Goal: Task Accomplishment & Management: Use online tool/utility

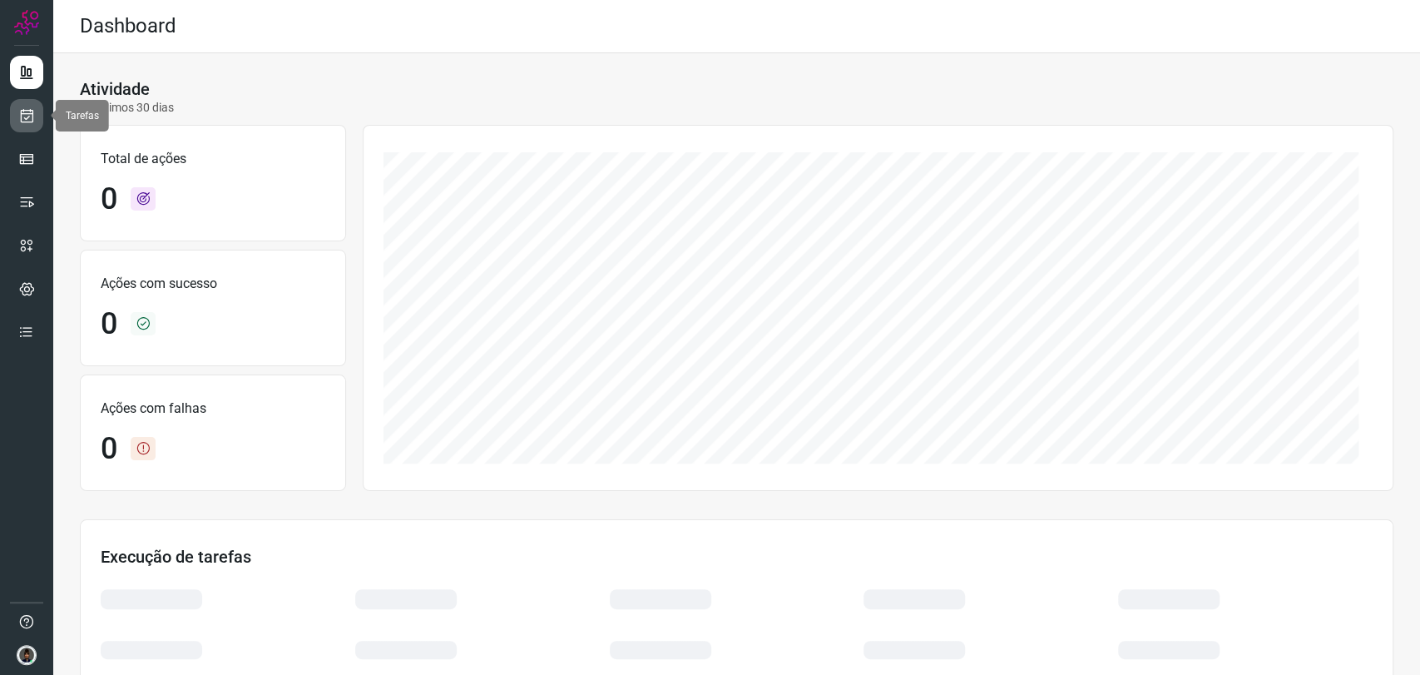
click at [29, 117] on icon at bounding box center [26, 115] width 17 height 17
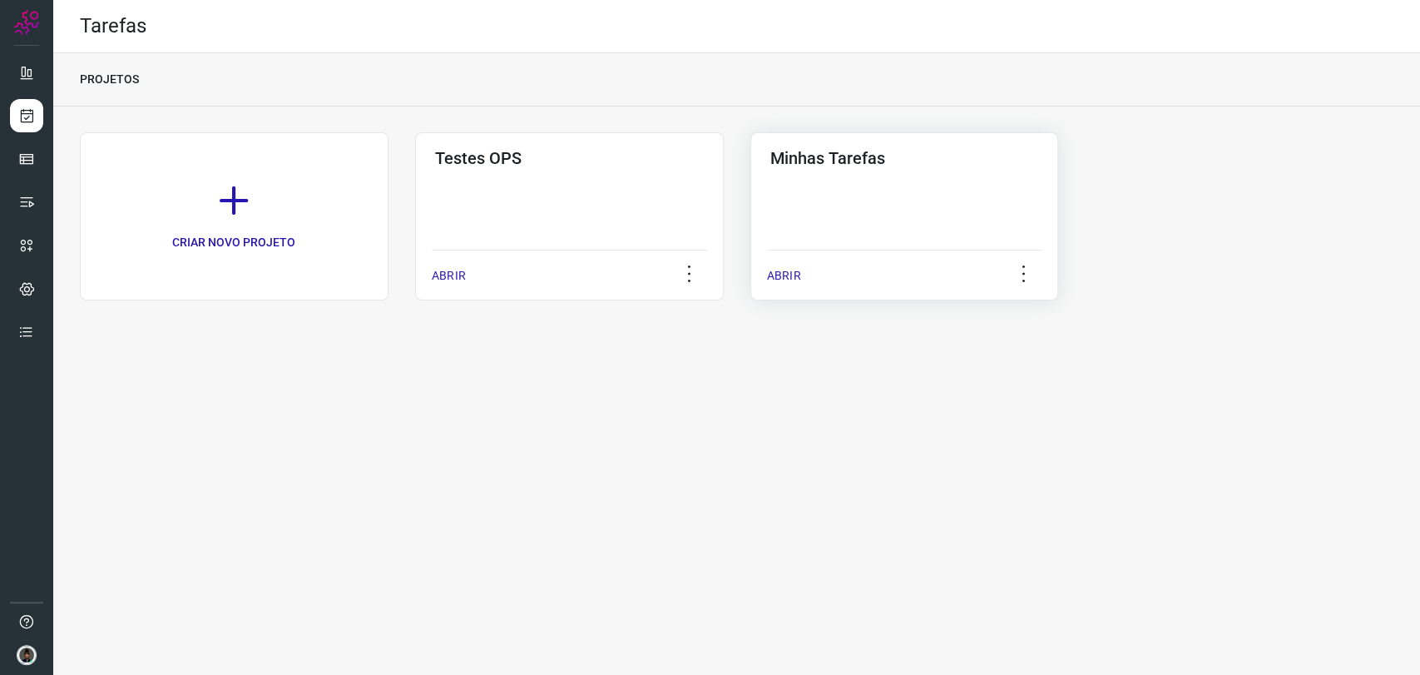
click at [879, 176] on div "Minhas Tarefas ABRIR" at bounding box center [904, 216] width 309 height 168
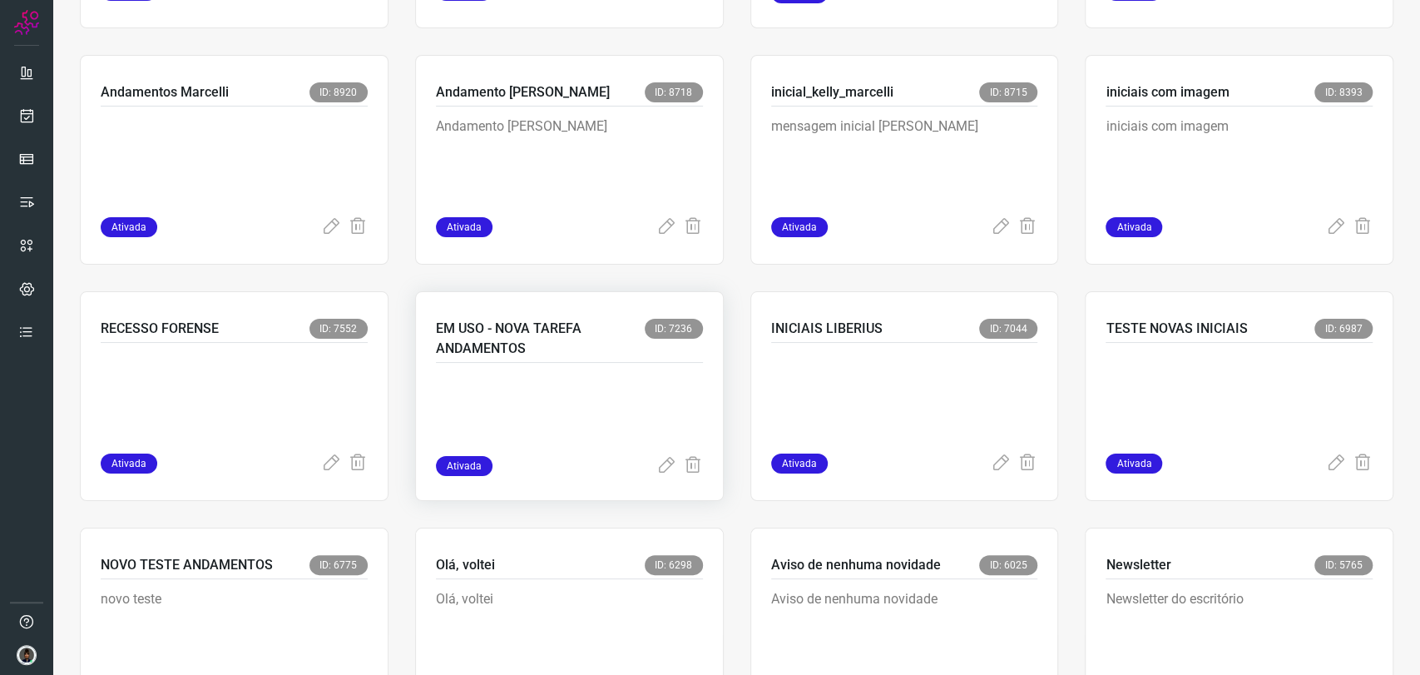
scroll to position [832, 0]
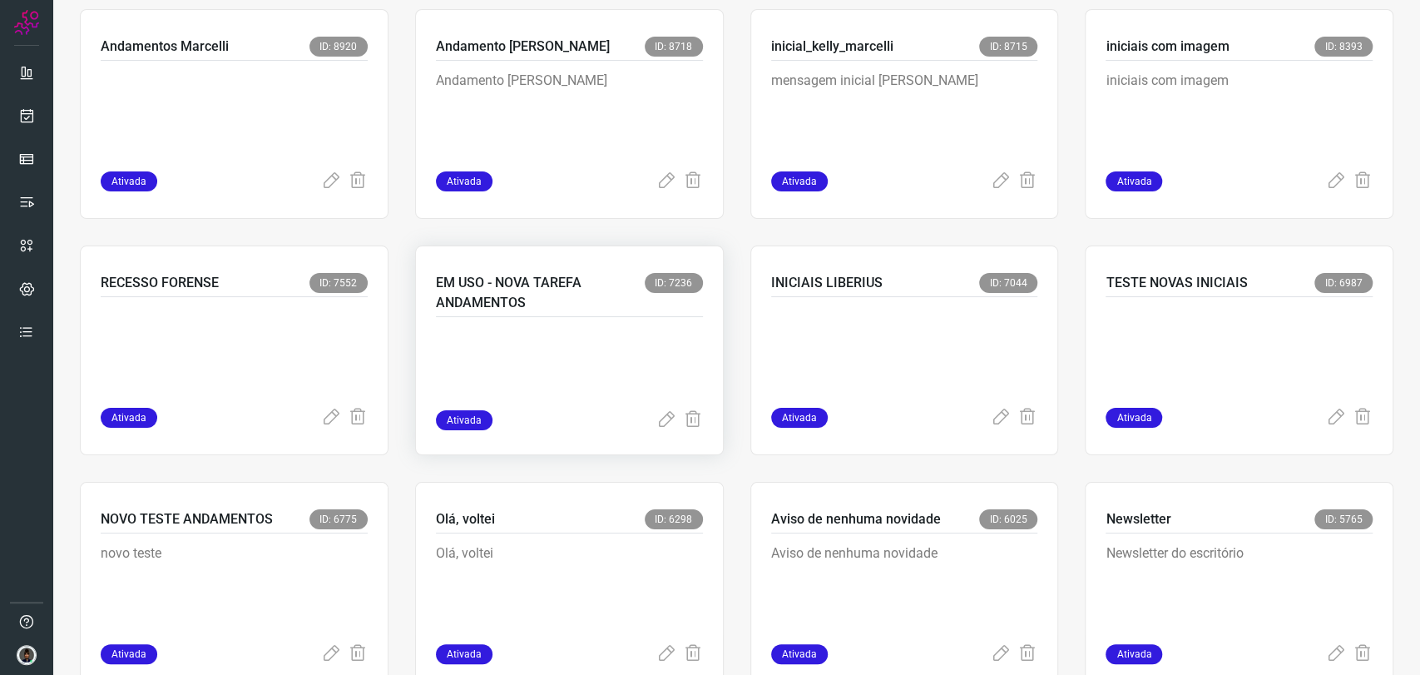
click at [552, 368] on p at bounding box center [561, 368] width 250 height 83
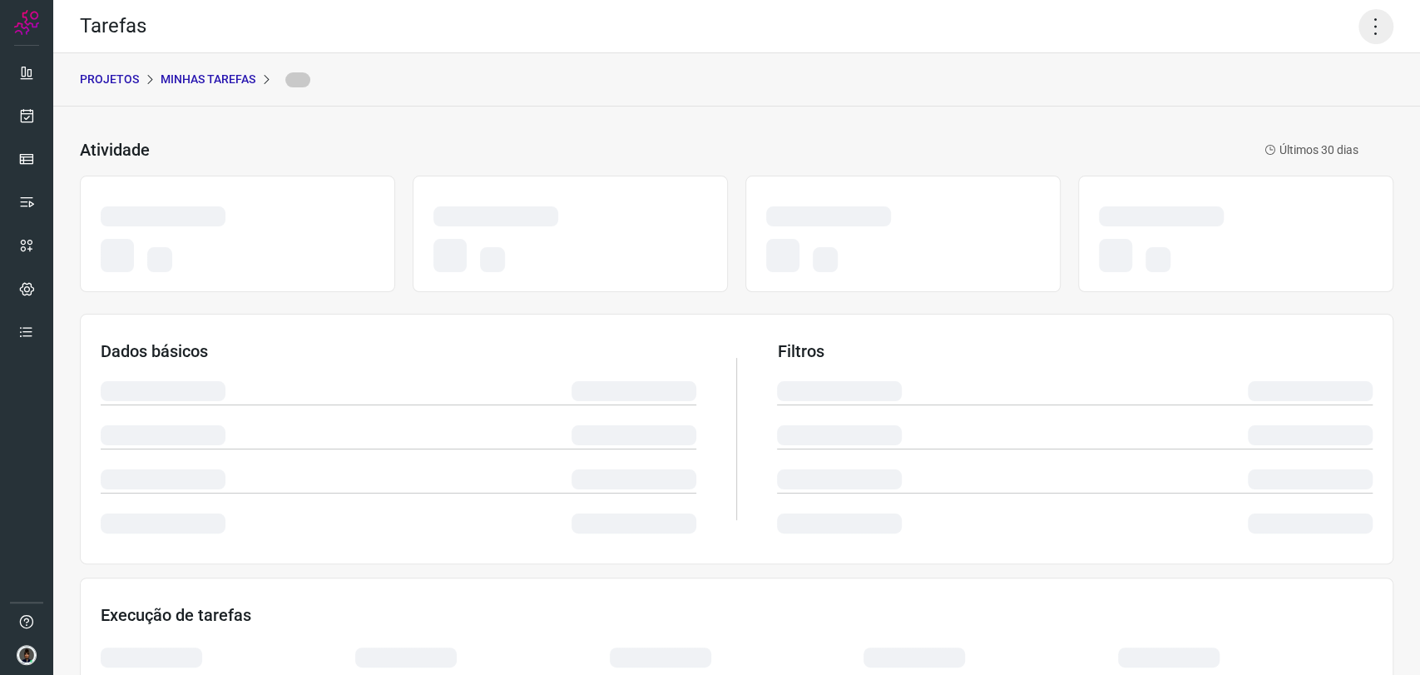
click at [1359, 16] on icon at bounding box center [1376, 26] width 35 height 35
click at [1366, 28] on icon at bounding box center [1376, 26] width 35 height 35
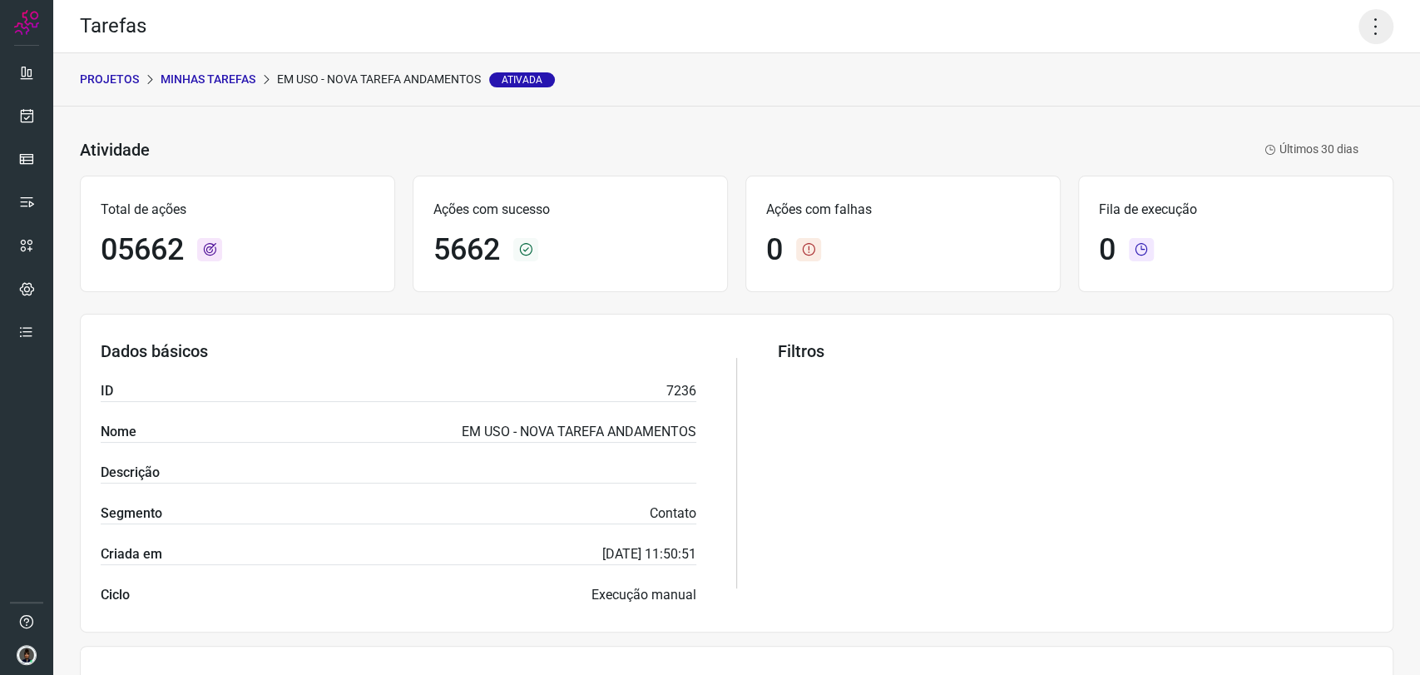
click at [1359, 30] on icon at bounding box center [1376, 26] width 35 height 35
click at [1302, 101] on li "Executar" at bounding box center [1302, 109] width 151 height 27
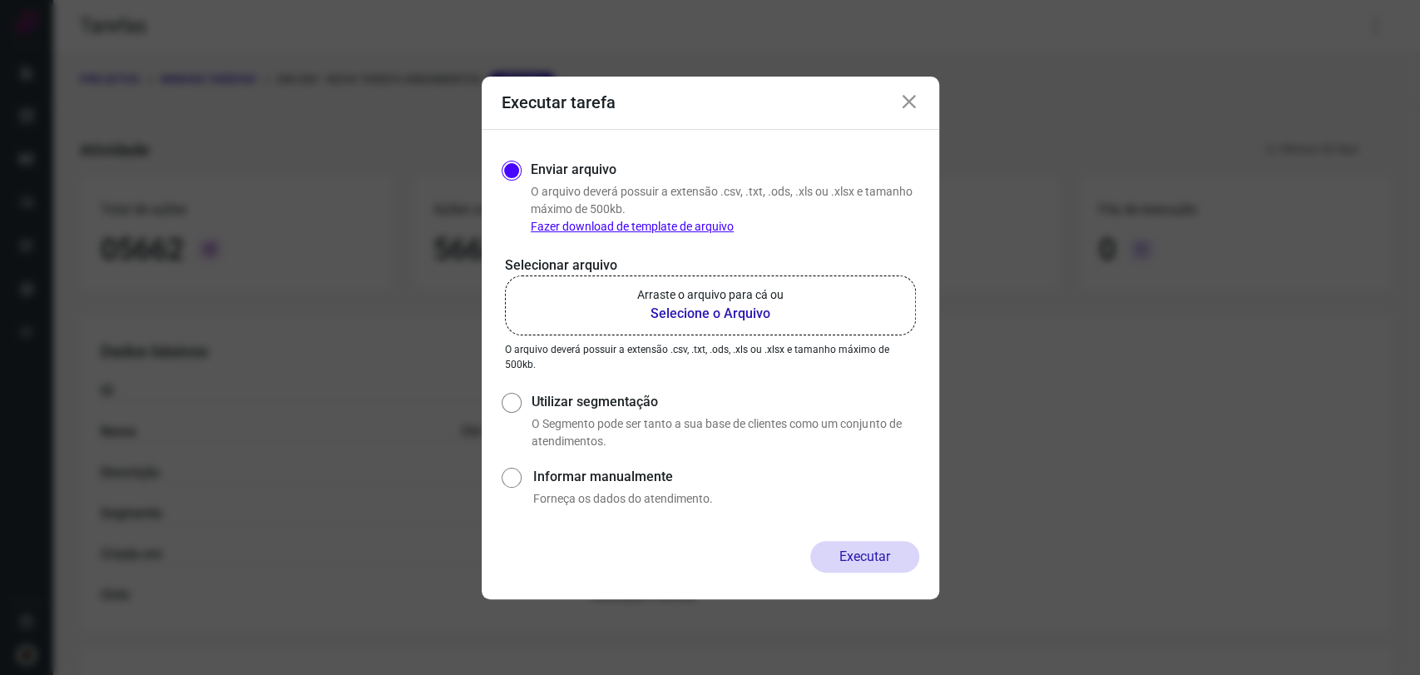
click at [739, 305] on b "Selecione o Arquivo" at bounding box center [710, 314] width 146 height 20
click at [0, 0] on input "Arraste o arquivo para cá ou Selecione o Arquivo" at bounding box center [0, 0] width 0 height 0
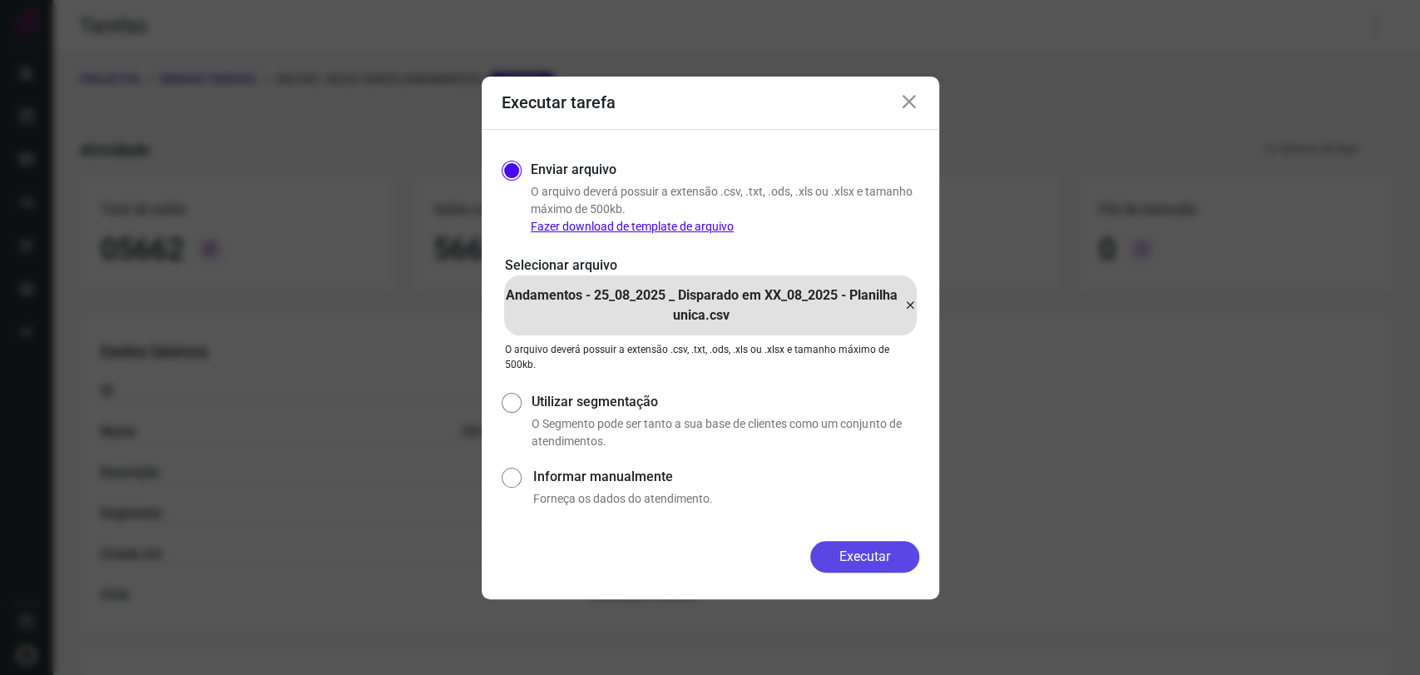
click at [877, 542] on button "Executar" at bounding box center [864, 557] width 109 height 32
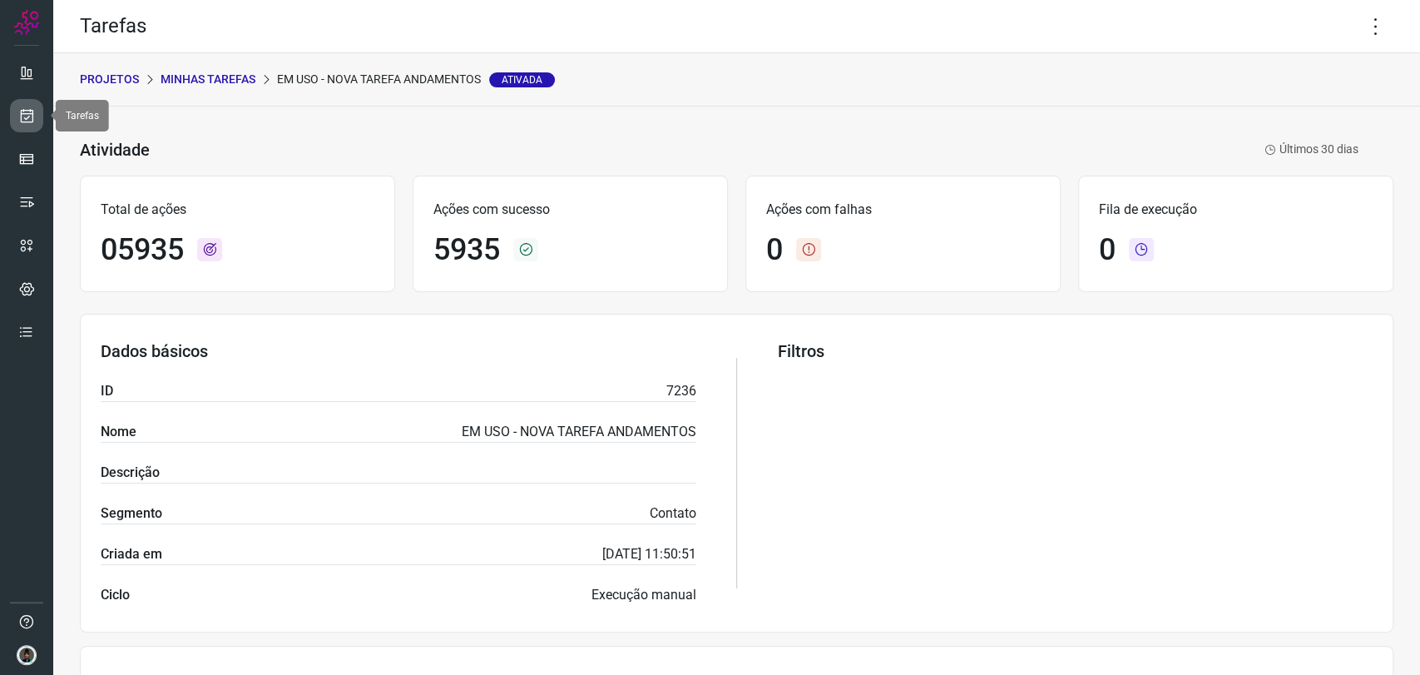
click at [29, 129] on link at bounding box center [26, 115] width 33 height 33
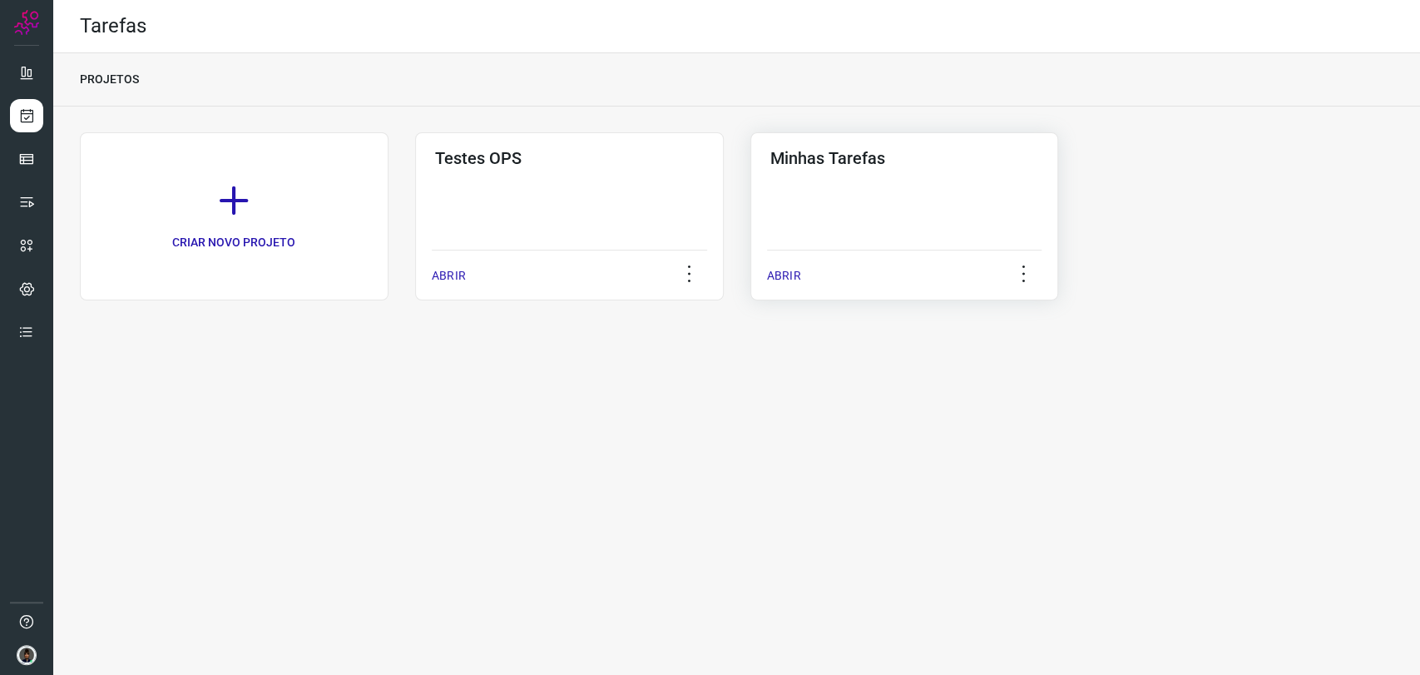
click at [859, 159] on h3 "Minhas Tarefas" at bounding box center [904, 158] width 269 height 20
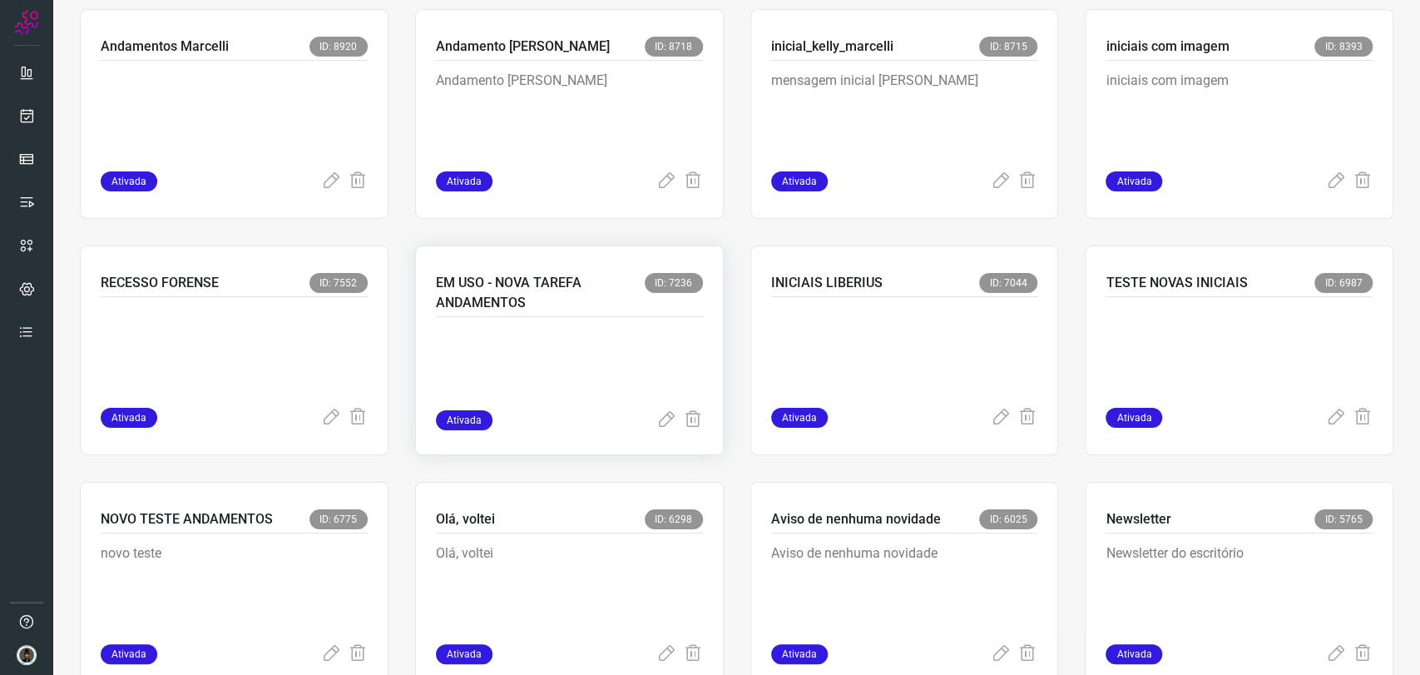
click at [582, 354] on p at bounding box center [561, 368] width 250 height 83
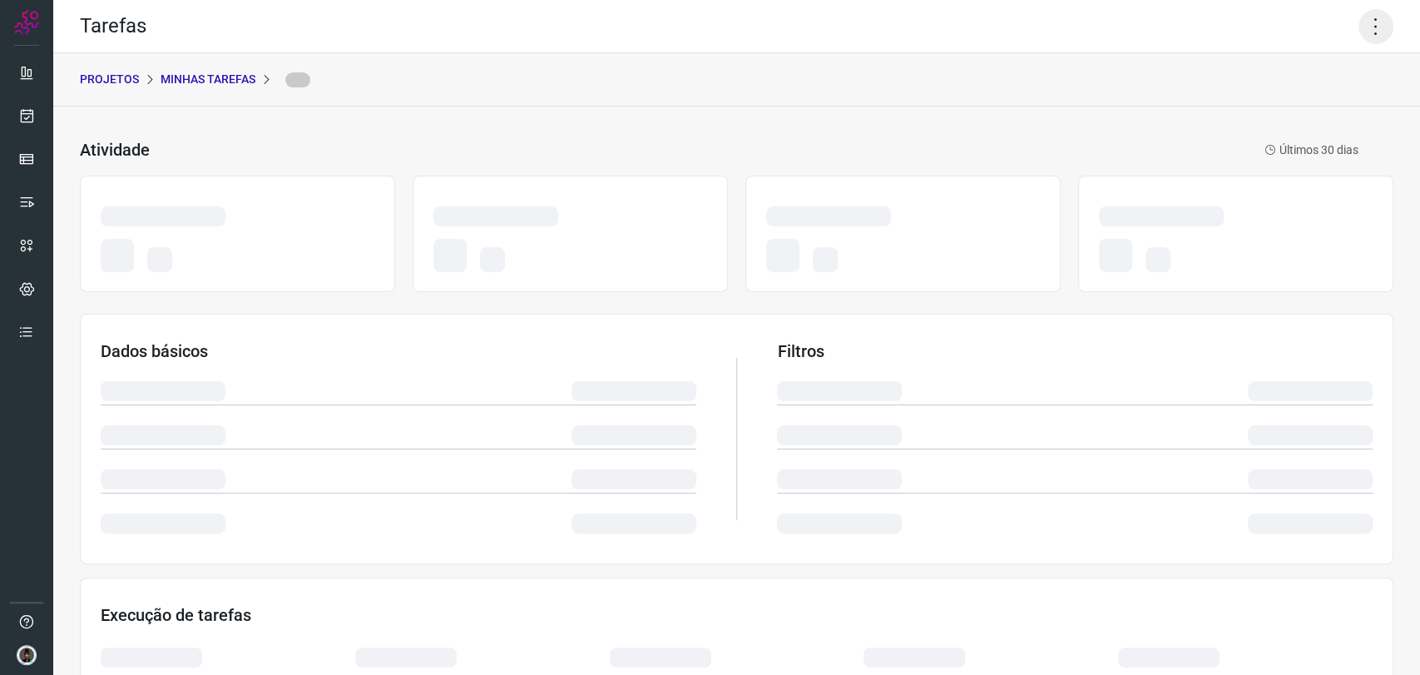
click at [1364, 25] on icon at bounding box center [1376, 26] width 35 height 35
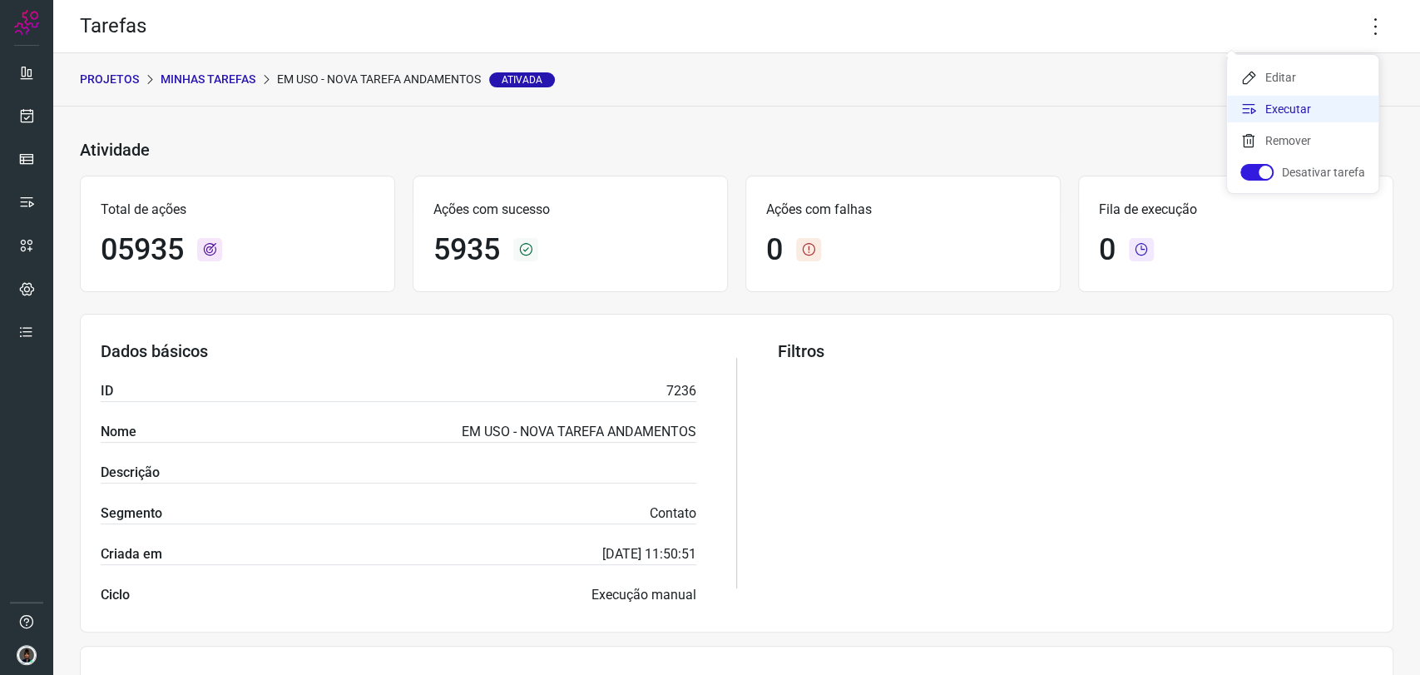
click at [1295, 100] on li "Executar" at bounding box center [1302, 109] width 151 height 27
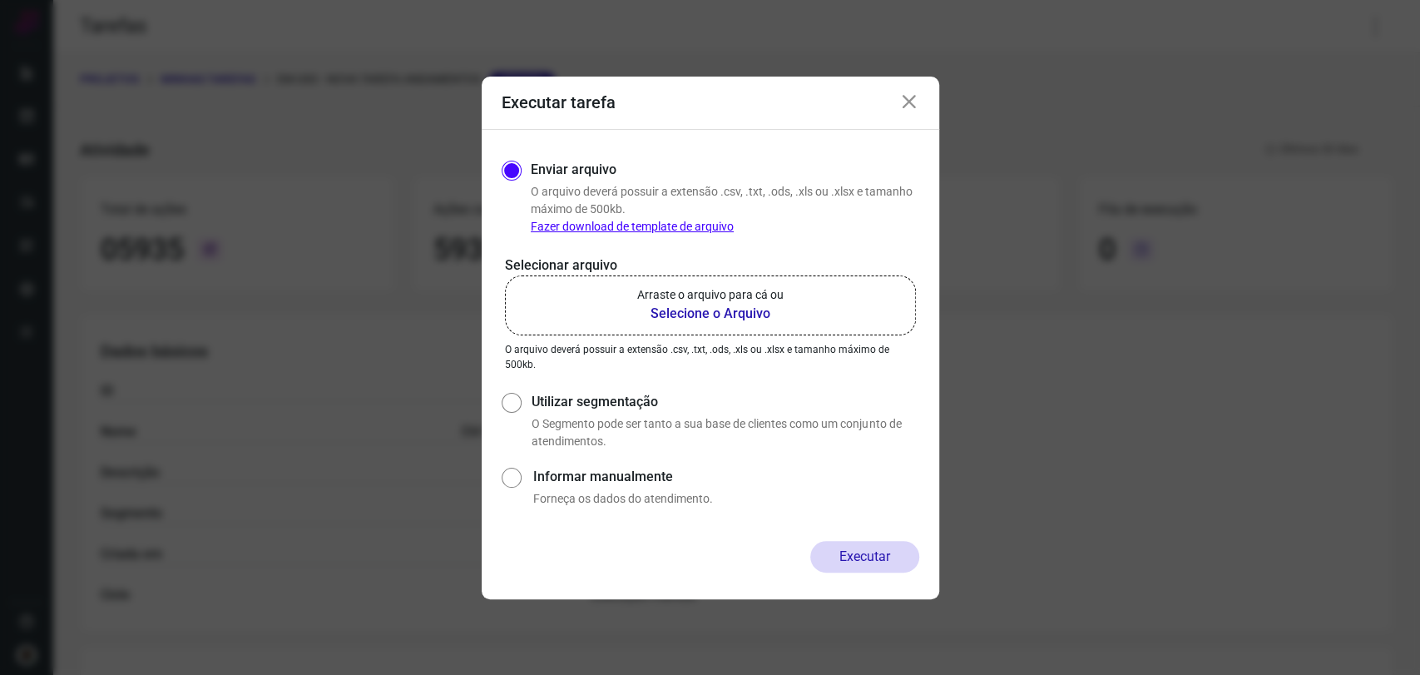
click at [859, 295] on label "Arraste o arquivo para cá ou Selecione o Arquivo" at bounding box center [710, 305] width 411 height 60
click at [0, 0] on input "Arraste o arquivo para cá ou Selecione o Arquivo" at bounding box center [0, 0] width 0 height 0
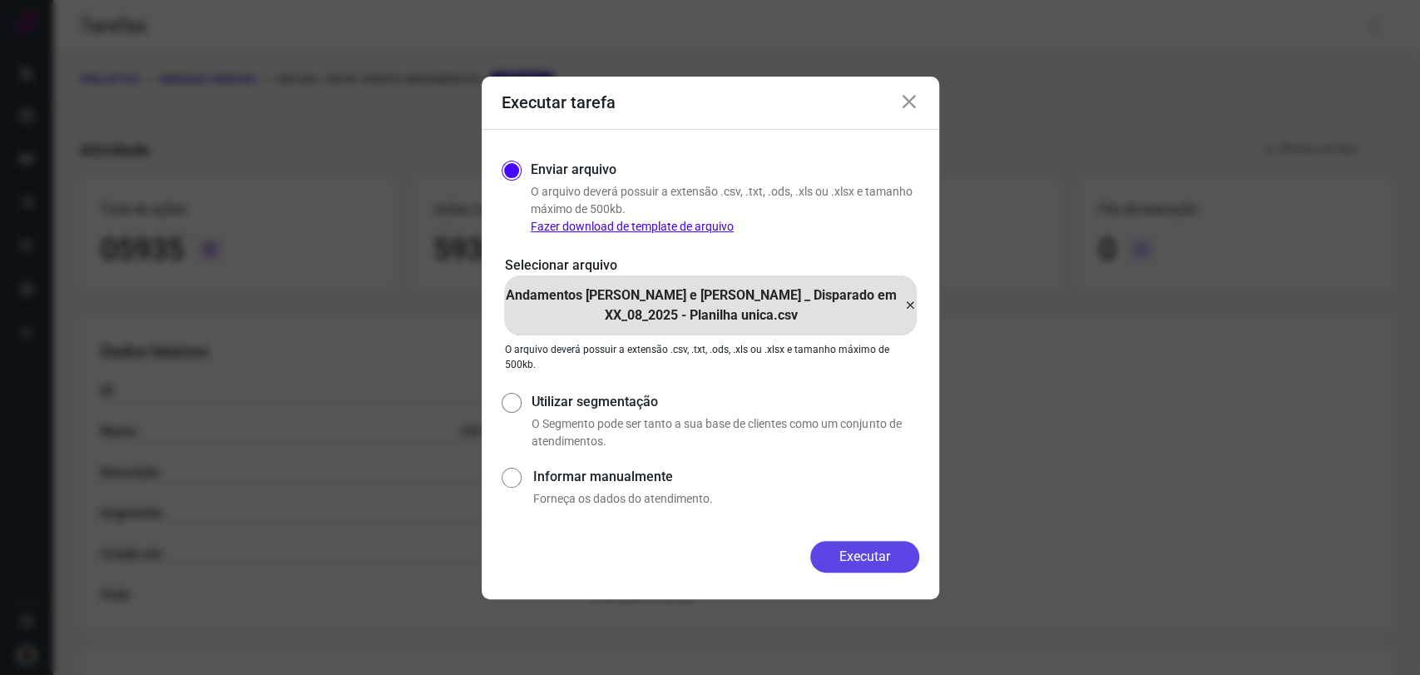
click at [864, 548] on button "Executar" at bounding box center [864, 557] width 109 height 32
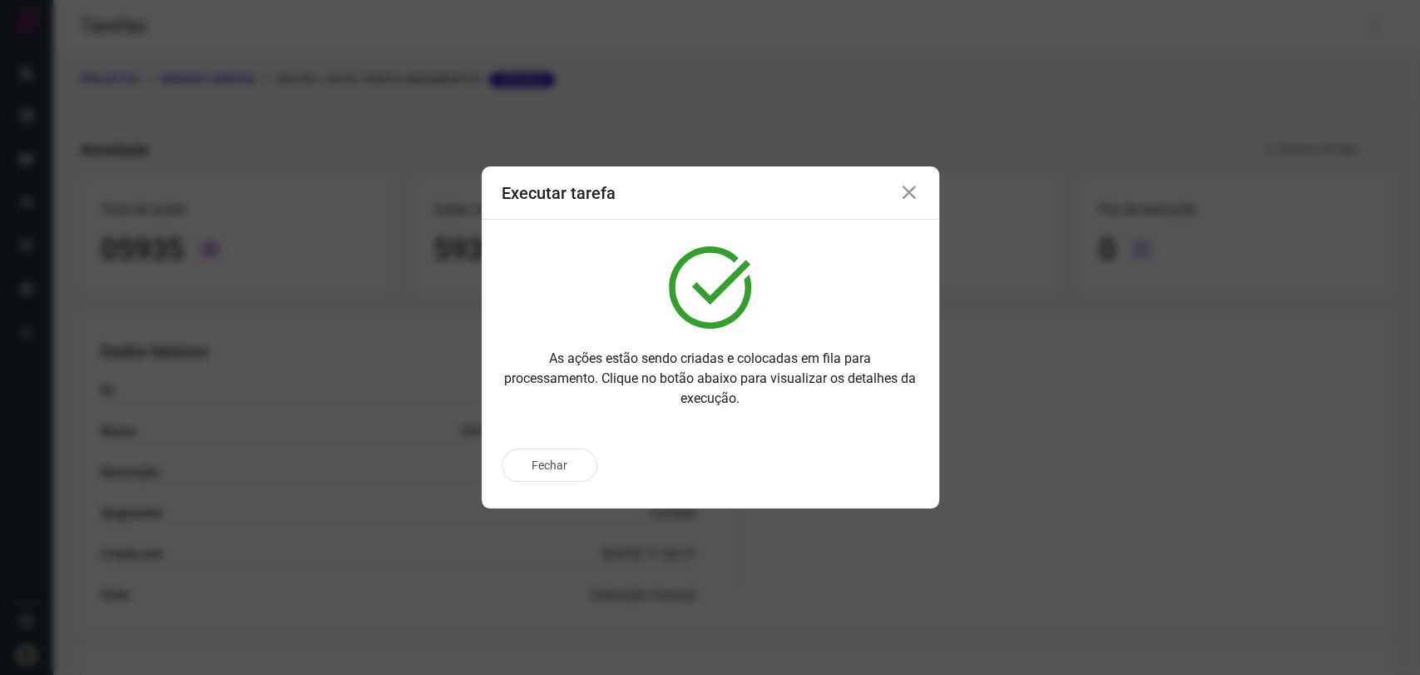
click at [922, 188] on div "Executar tarefa" at bounding box center [711, 192] width 458 height 53
click at [917, 191] on icon at bounding box center [909, 193] width 20 height 20
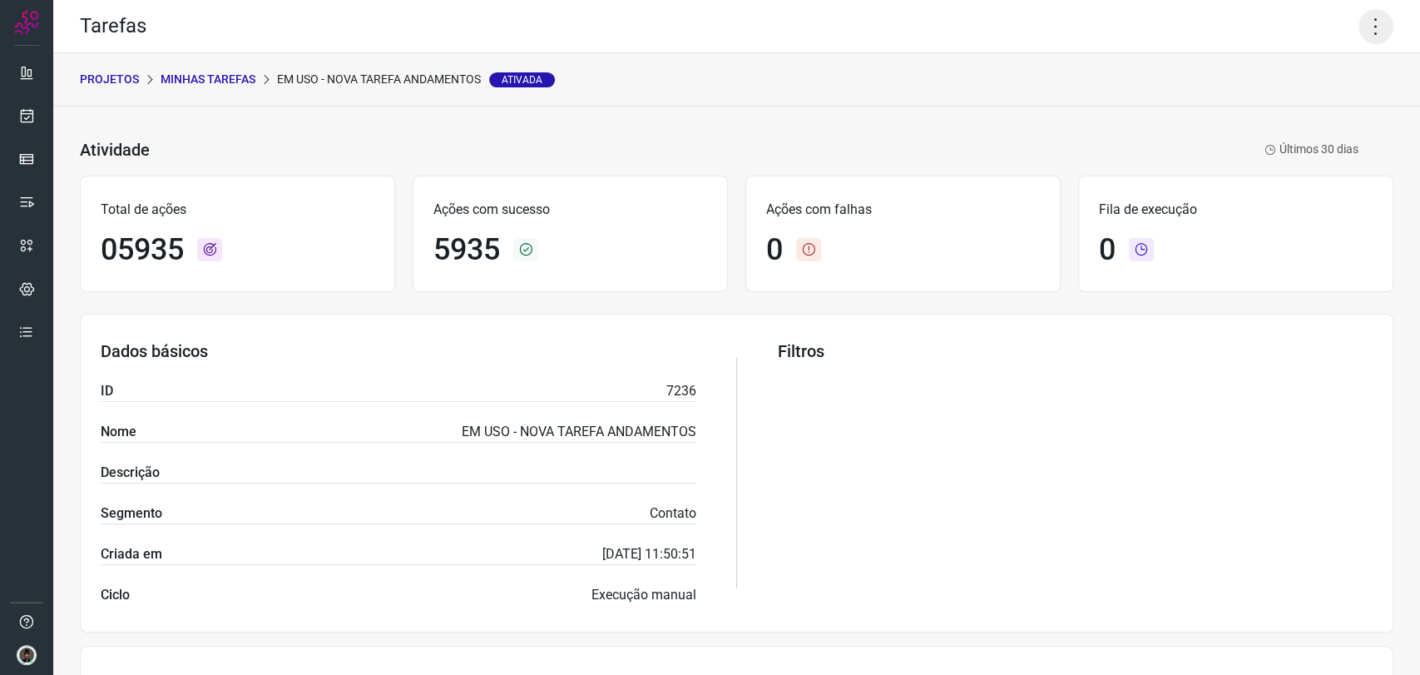
click at [1361, 26] on icon at bounding box center [1376, 26] width 35 height 35
click at [1299, 114] on li "Executar" at bounding box center [1302, 109] width 151 height 27
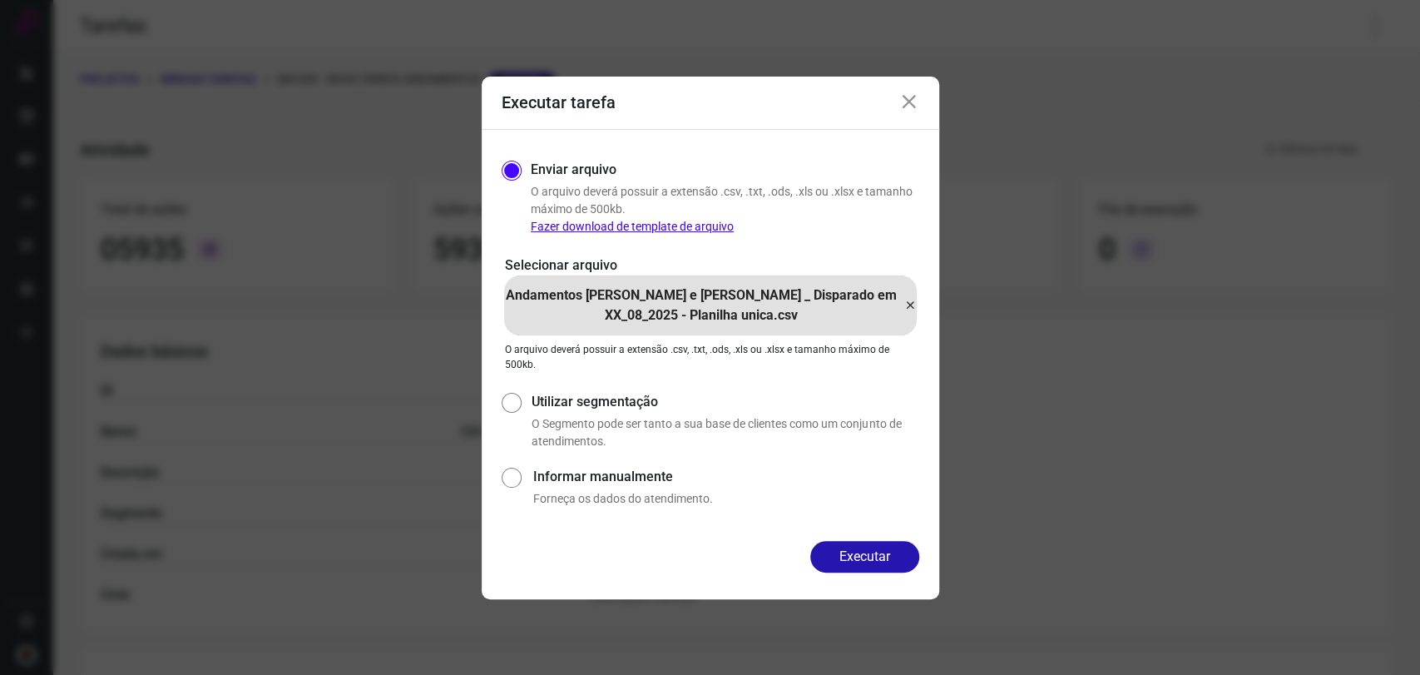
click at [911, 301] on icon at bounding box center [910, 305] width 13 height 20
click at [0, 0] on input "Andamentos [PERSON_NAME] e [PERSON_NAME] _ Disparado em XX_08_2025 - Planilha u…" at bounding box center [0, 0] width 0 height 0
click at [834, 546] on button "Executar" at bounding box center [864, 557] width 109 height 32
